Goal: Task Accomplishment & Management: Manage account settings

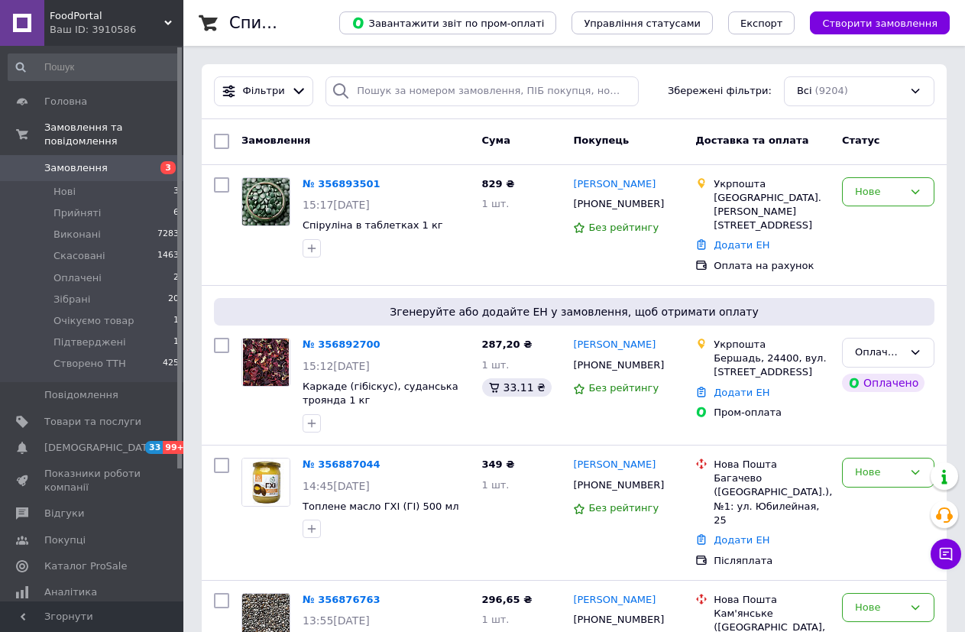
scroll to position [76, 0]
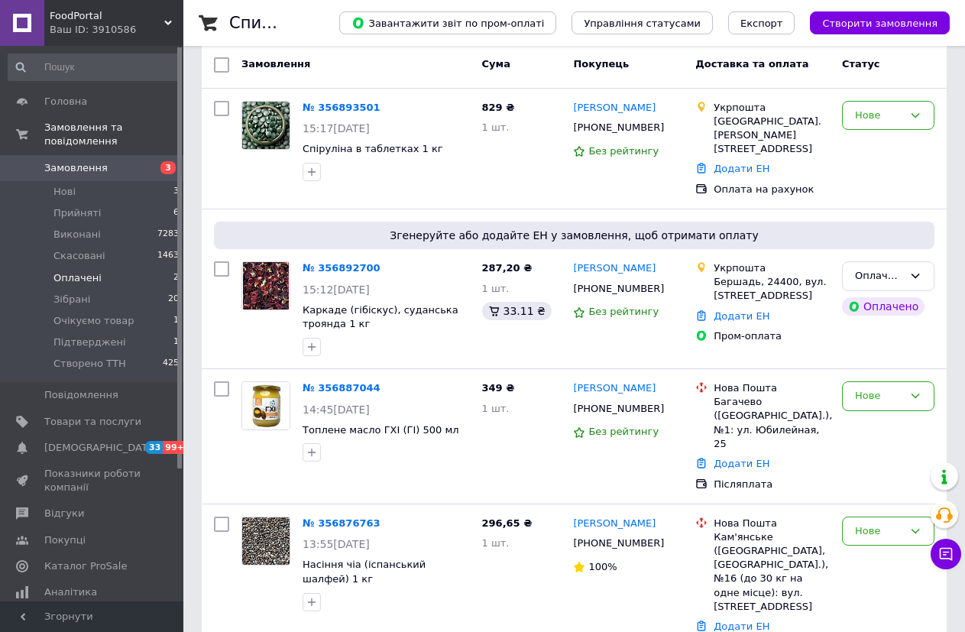
click at [81, 271] on span "Оплачені" at bounding box center [77, 278] width 48 height 14
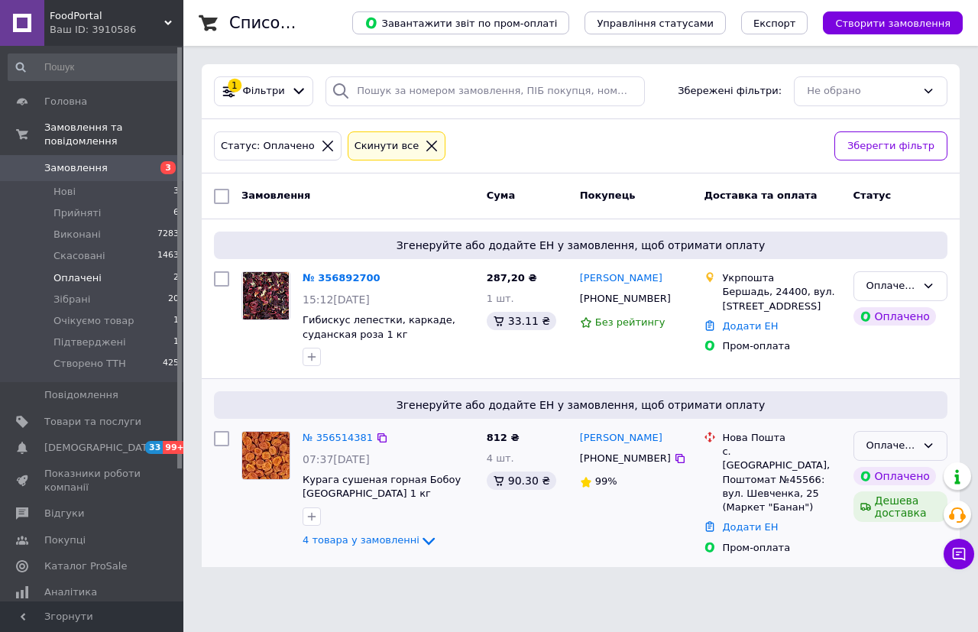
click at [927, 445] on icon at bounding box center [928, 445] width 12 height 12
click at [881, 533] on li "Підтверджені" at bounding box center [900, 541] width 92 height 44
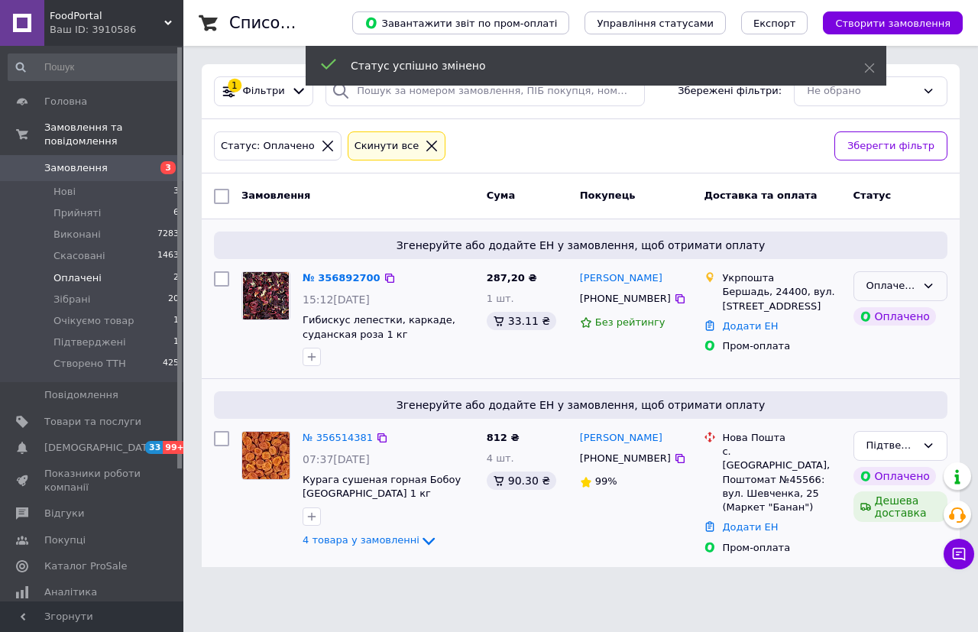
click at [937, 284] on div "Оплачено" at bounding box center [900, 286] width 94 height 30
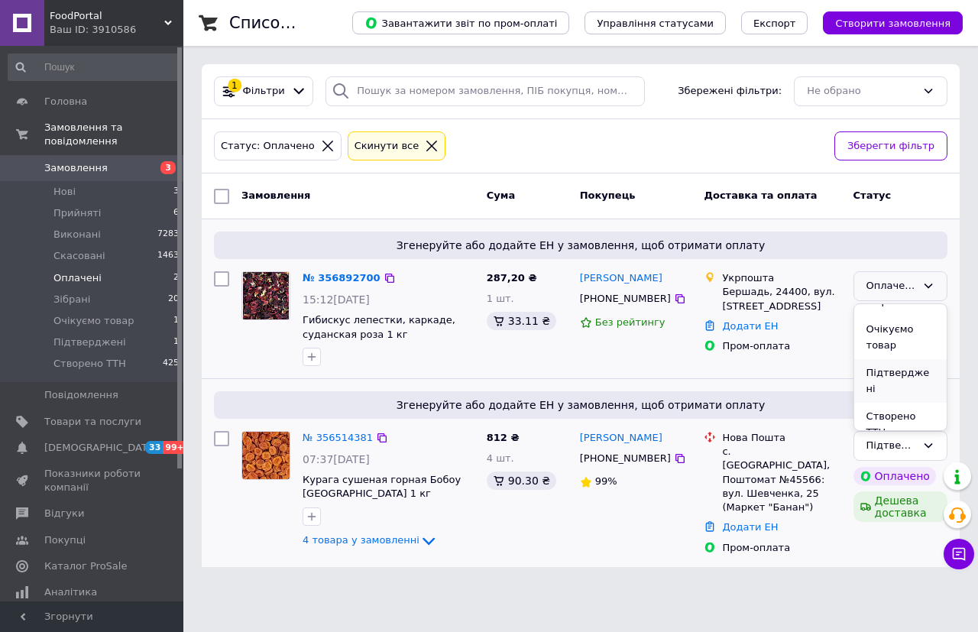
click at [899, 370] on li "Підтверджені" at bounding box center [900, 381] width 92 height 44
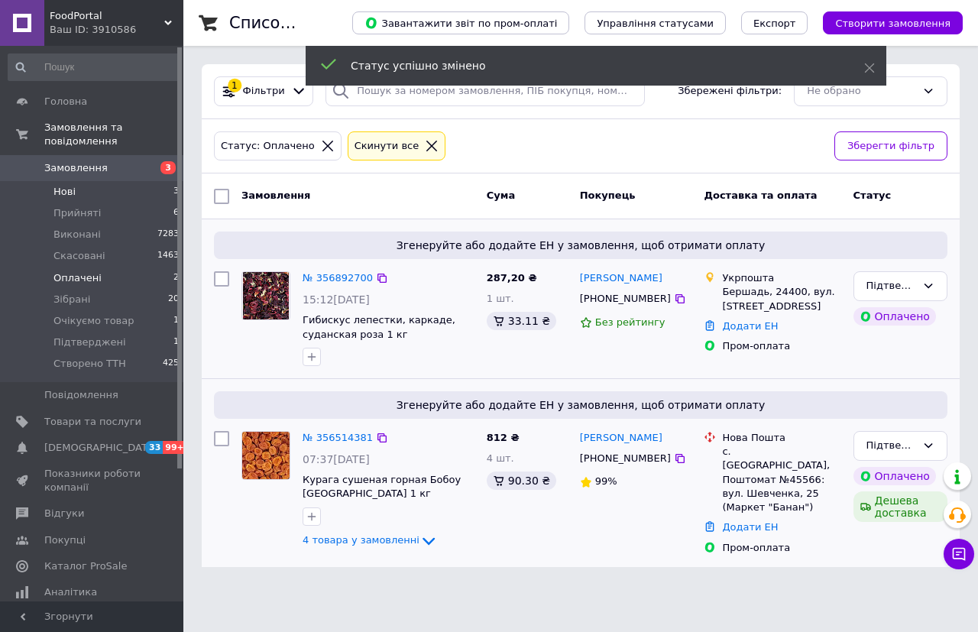
click at [69, 185] on span "Нові" at bounding box center [64, 192] width 22 height 14
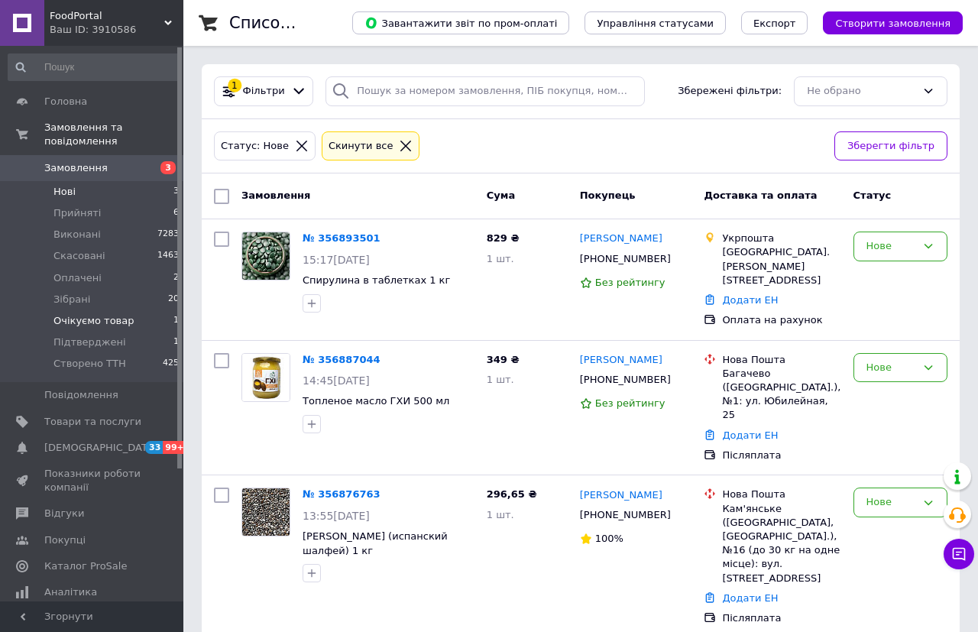
click at [105, 314] on span "Очікуємо товар" at bounding box center [93, 321] width 81 height 14
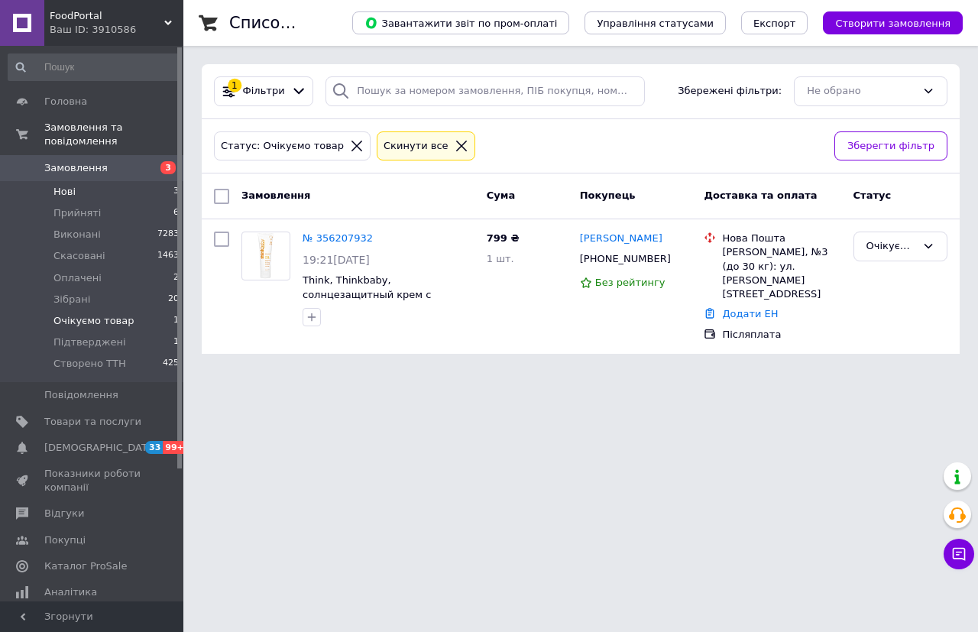
click at [79, 181] on li "Нові 3" at bounding box center [94, 191] width 188 height 21
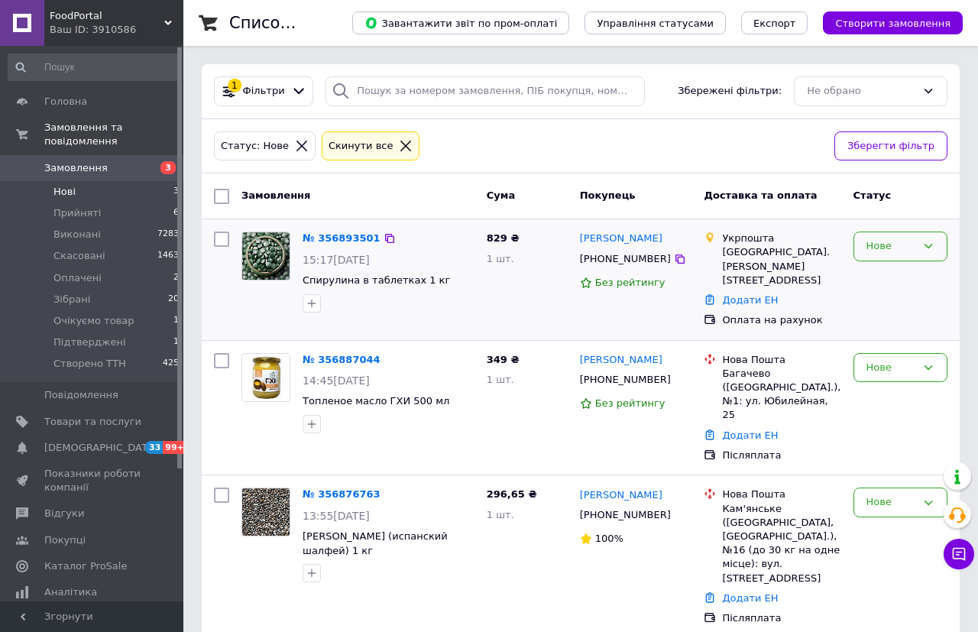
click at [927, 243] on icon at bounding box center [928, 246] width 12 height 12
click at [914, 280] on li "Прийнято" at bounding box center [900, 278] width 92 height 28
